Goal: Register for event/course

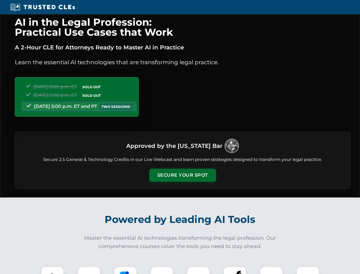
click at [183, 175] on button "Secure Your Spot" at bounding box center [183, 175] width 67 height 13
click at [53, 270] on img at bounding box center [52, 278] width 17 height 17
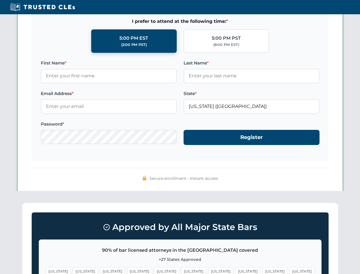
click at [209, 270] on span "[US_STATE]" at bounding box center [221, 271] width 25 height 8
click at [263, 270] on span "[US_STATE]" at bounding box center [275, 271] width 25 height 8
